Goal: Task Accomplishment & Management: Complete application form

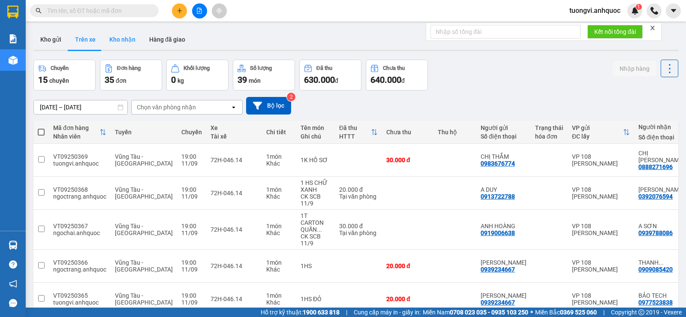
click at [120, 36] on button "Kho nhận" at bounding box center [122, 39] width 40 height 21
click at [128, 36] on button "Kho nhận" at bounding box center [122, 39] width 40 height 21
click at [130, 36] on button "Kho nhận" at bounding box center [122, 39] width 40 height 21
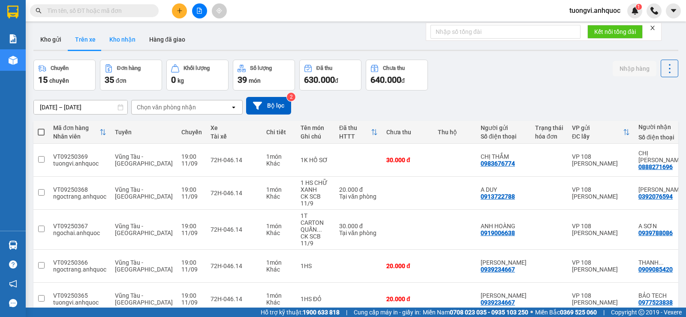
click at [130, 36] on button "Kho nhận" at bounding box center [122, 39] width 40 height 21
click at [132, 31] on button "Kho nhận" at bounding box center [122, 39] width 40 height 21
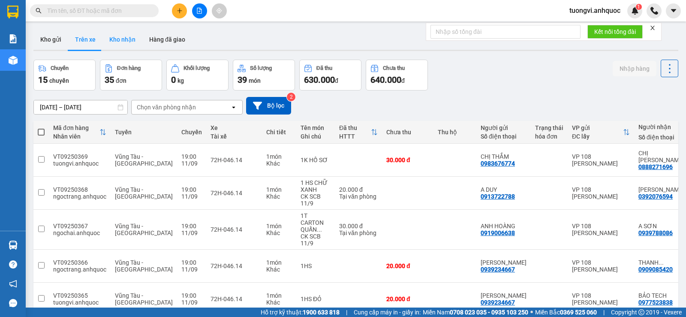
click at [129, 36] on button "Kho nhận" at bounding box center [122, 39] width 40 height 21
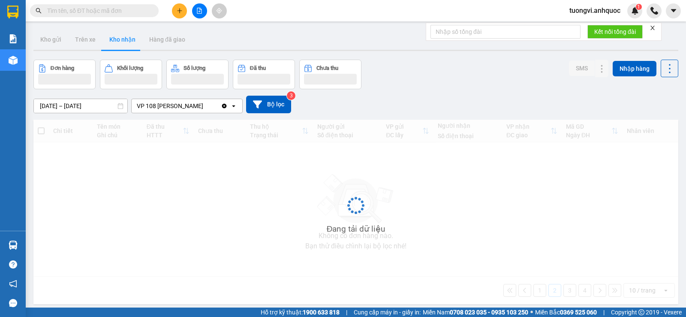
type input "[DATE] – [DATE]"
click at [129, 74] on div at bounding box center [131, 79] width 53 height 11
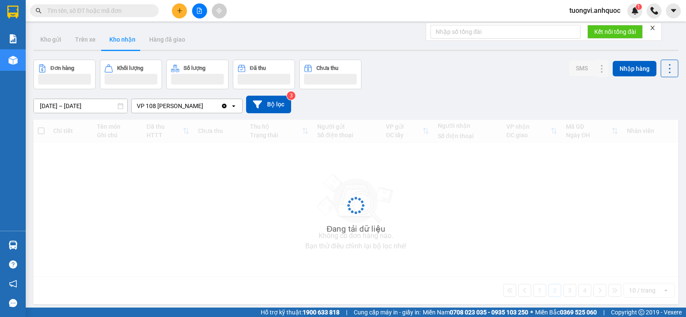
click at [129, 74] on div at bounding box center [131, 79] width 53 height 11
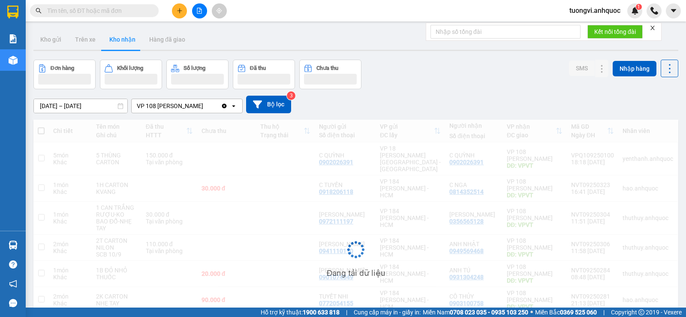
click at [129, 74] on div at bounding box center [131, 79] width 53 height 11
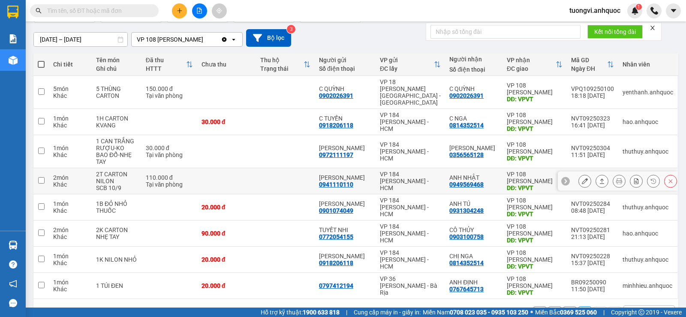
scroll to position [81, 0]
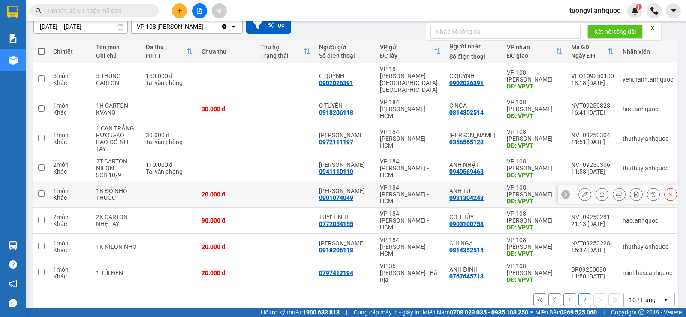
click at [563, 293] on button "1" at bounding box center [569, 299] width 13 height 13
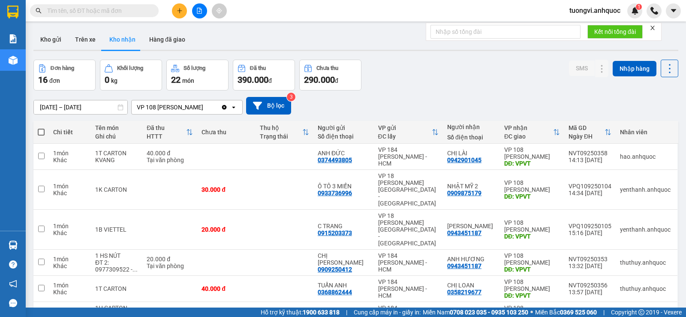
click at [120, 36] on button "Kho nhận" at bounding box center [122, 39] width 40 height 21
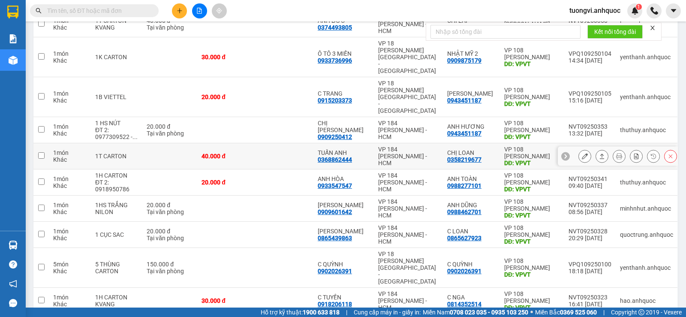
scroll to position [133, 0]
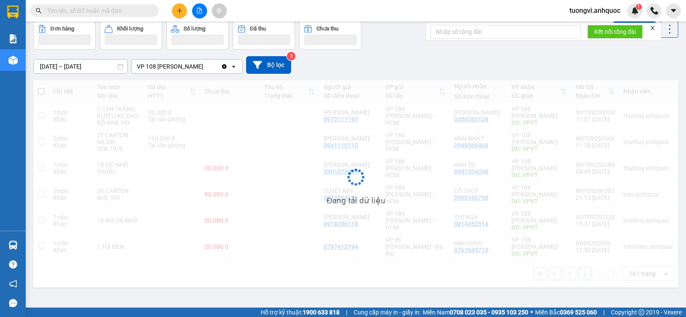
scroll to position [39, 0]
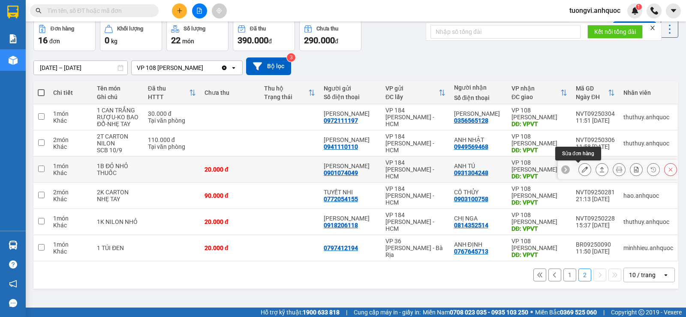
click at [582, 170] on icon at bounding box center [585, 169] width 6 height 6
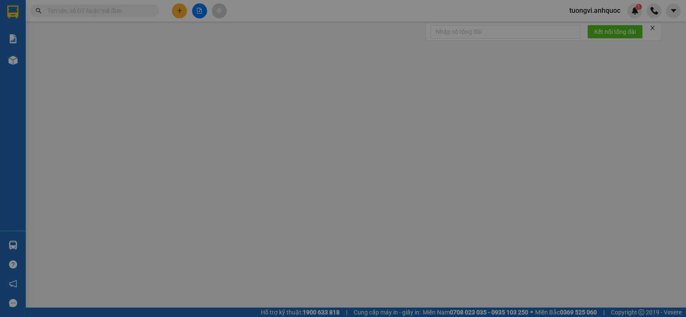
type input "0901074049"
type input "HOÀNG CHINH"
type input "0931304248"
type input "ANH TÚ"
type input "VPVT"
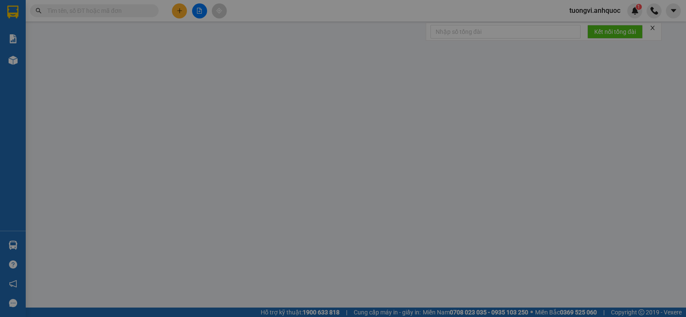
type input "20.000"
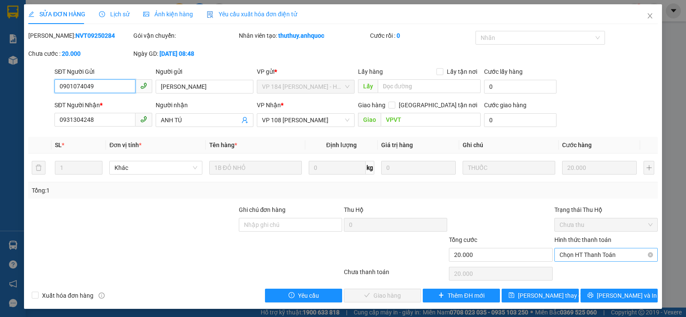
click at [563, 253] on span "Chọn HT Thanh Toán" at bounding box center [605, 254] width 93 height 13
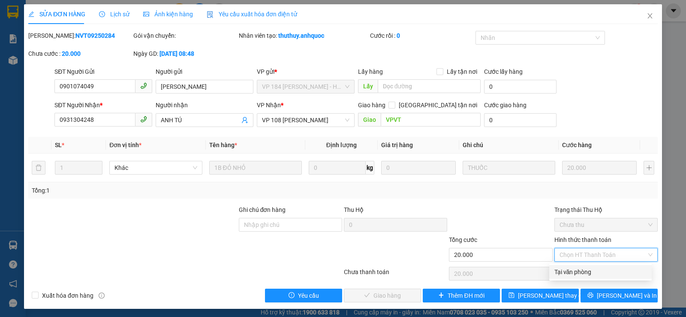
click at [565, 275] on div "Tại văn phòng" at bounding box center [600, 271] width 92 height 9
type input "0"
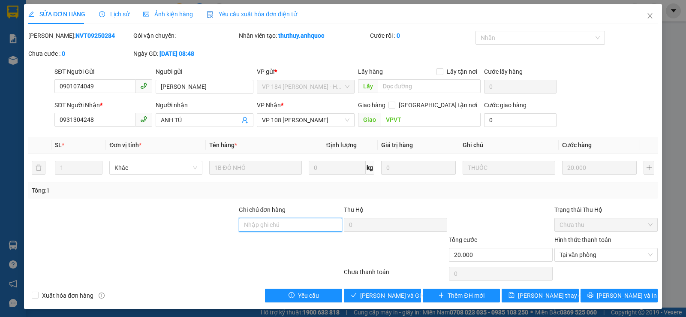
click at [283, 228] on input "Ghi chú đơn hàng" at bounding box center [290, 225] width 103 height 14
click at [284, 225] on input "Ghi chú đơn hàng" at bounding box center [290, 225] width 103 height 14
type input "TT TIỀN MẶT 11/9"
click at [307, 227] on input "TT TIỀN MẶT 11/9" at bounding box center [290, 225] width 103 height 14
click at [397, 297] on span "Lưu và Giao hàng" at bounding box center [401, 295] width 82 height 9
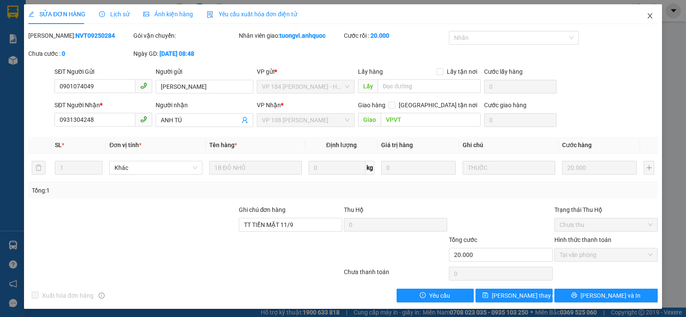
click at [646, 14] on icon "close" at bounding box center [649, 15] width 7 height 7
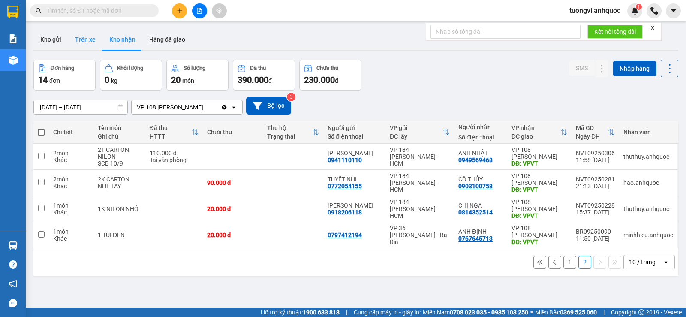
click at [91, 41] on button "Trên xe" at bounding box center [85, 39] width 34 height 21
type input "[DATE] – [DATE]"
